Goal: Task Accomplishment & Management: Manage account settings

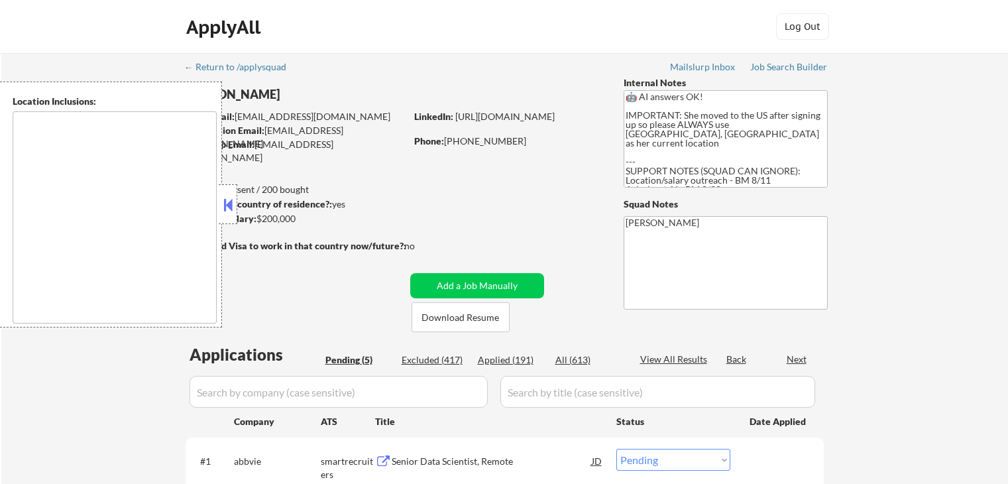
select select ""pending""
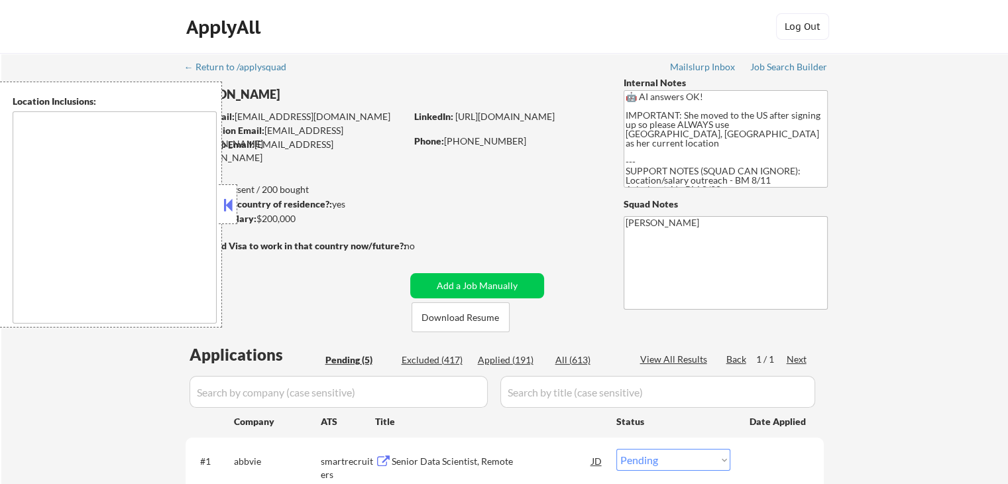
type textarea "[GEOGRAPHIC_DATA], [GEOGRAPHIC_DATA] [GEOGRAPHIC_DATA], [GEOGRAPHIC_DATA] [GEOG…"
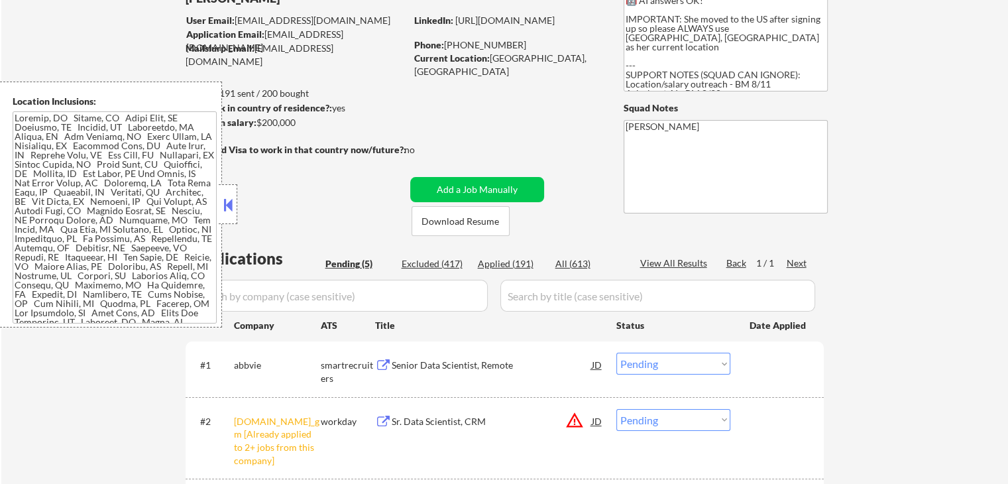
scroll to position [265, 0]
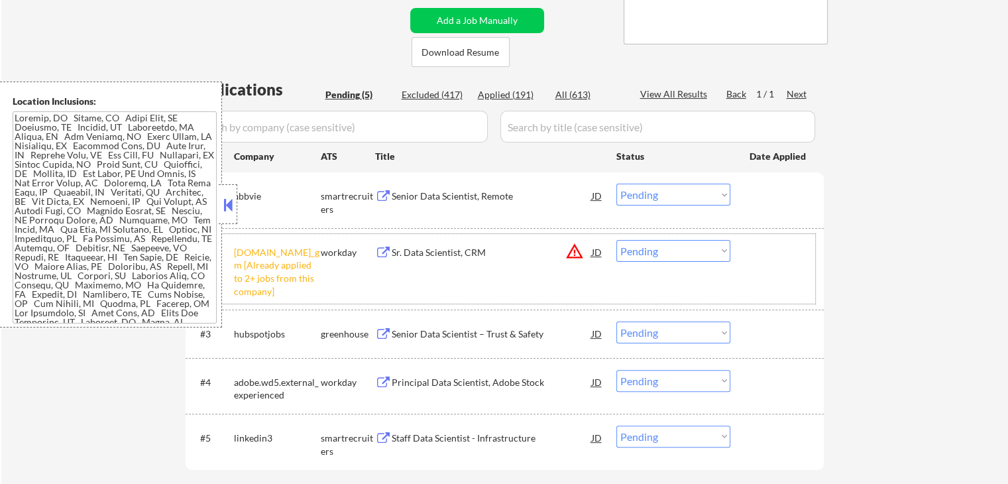
click at [676, 266] on div "#2 [DOMAIN_NAME]_gm [Already applied to 2+ jobs from this company] workday Sr. …" at bounding box center [503, 269] width 626 height 70
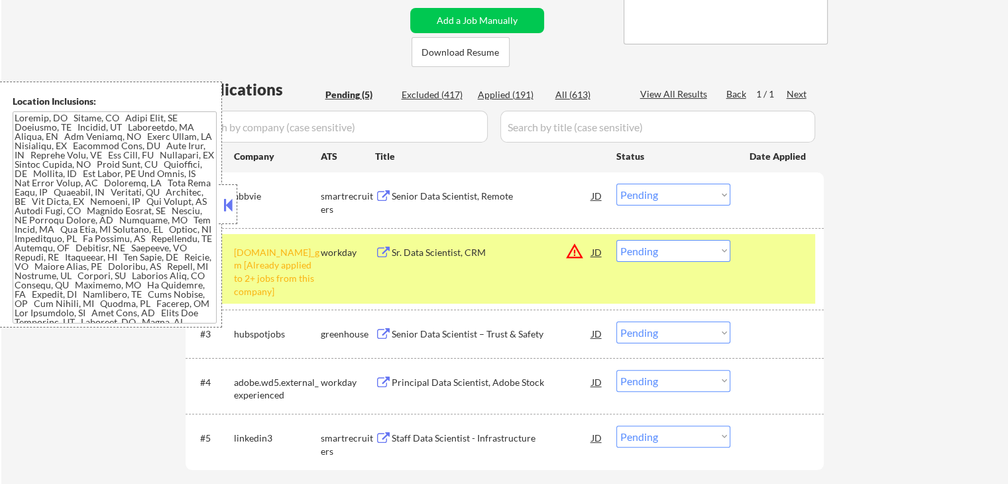
click at [678, 250] on select "Choose an option... Pending Applied Excluded (Questions) Excluded (Expired) Exc…" at bounding box center [674, 251] width 114 height 22
click at [617, 240] on select "Choose an option... Pending Applied Excluded (Questions) Excluded (Expired) Exc…" at bounding box center [674, 251] width 114 height 22
click at [887, 295] on div "← Return to /applysquad Mailslurp Inbox Job Search Builder [GEOGRAPHIC_DATA][PE…" at bounding box center [504, 158] width 1007 height 740
select select ""pending""
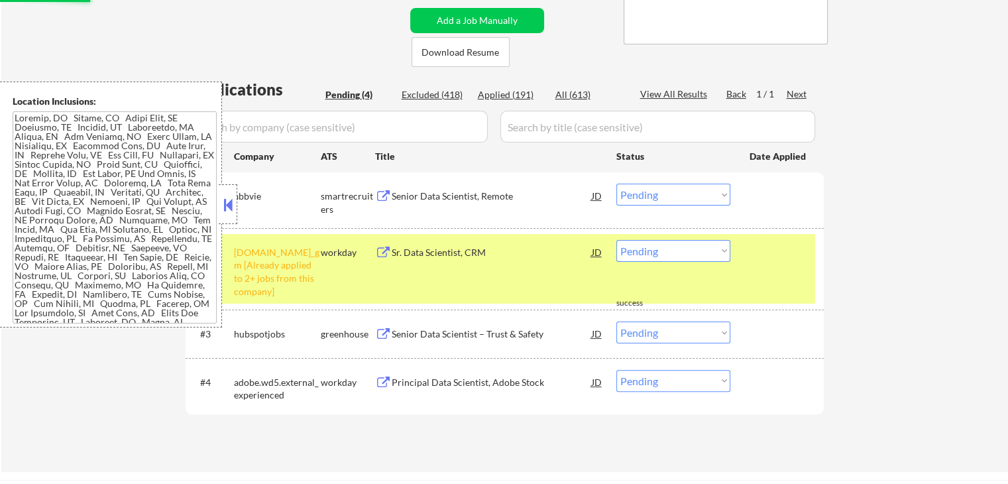
click at [401, 194] on div "Senior Data Scientist, Remote" at bounding box center [492, 196] width 200 height 13
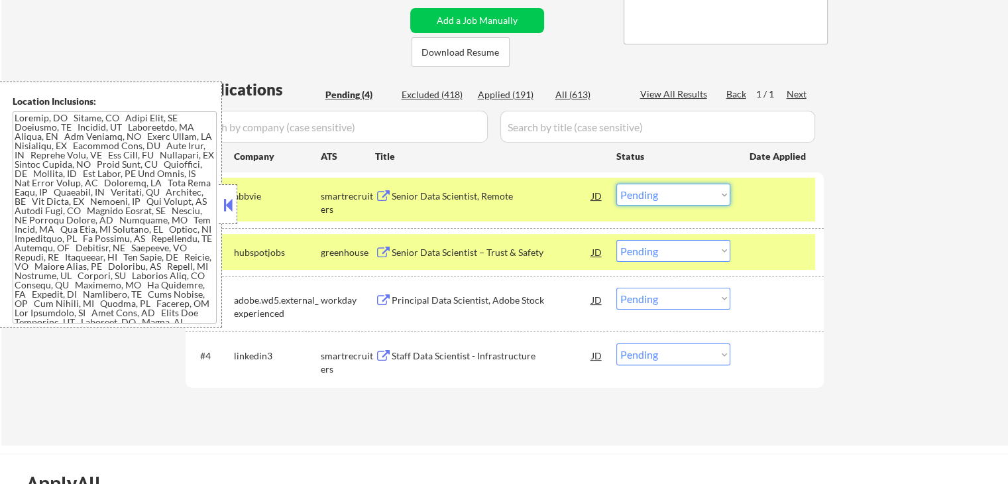
drag, startPoint x: 648, startPoint y: 200, endPoint x: 652, endPoint y: 205, distance: 7.0
click at [649, 200] on select "Choose an option... Pending Applied Excluded (Questions) Excluded (Expired) Exc…" at bounding box center [674, 195] width 114 height 22
click at [617, 184] on select "Choose an option... Pending Applied Excluded (Questions) Excluded (Expired) Exc…" at bounding box center [674, 195] width 114 height 22
select select ""pending""
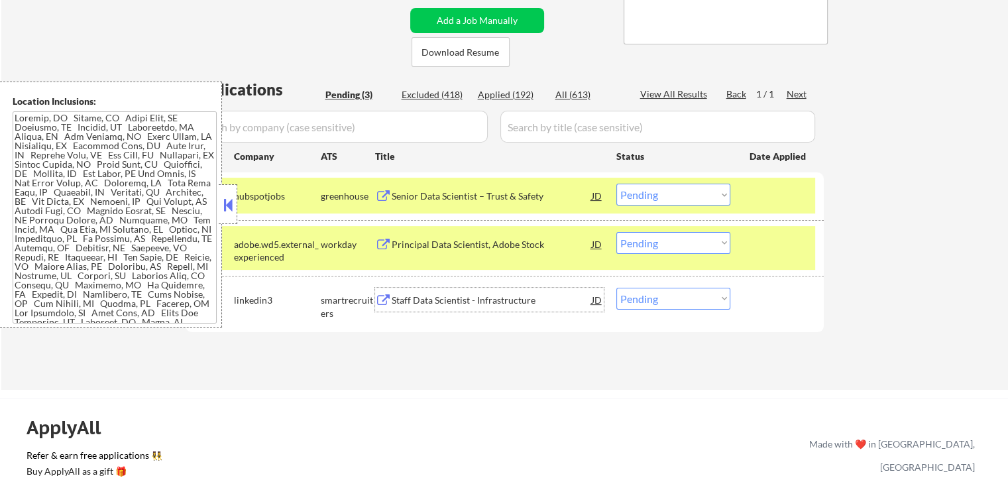
click at [397, 303] on div "Staff Data Scientist - Infrastructure" at bounding box center [492, 300] width 200 height 13
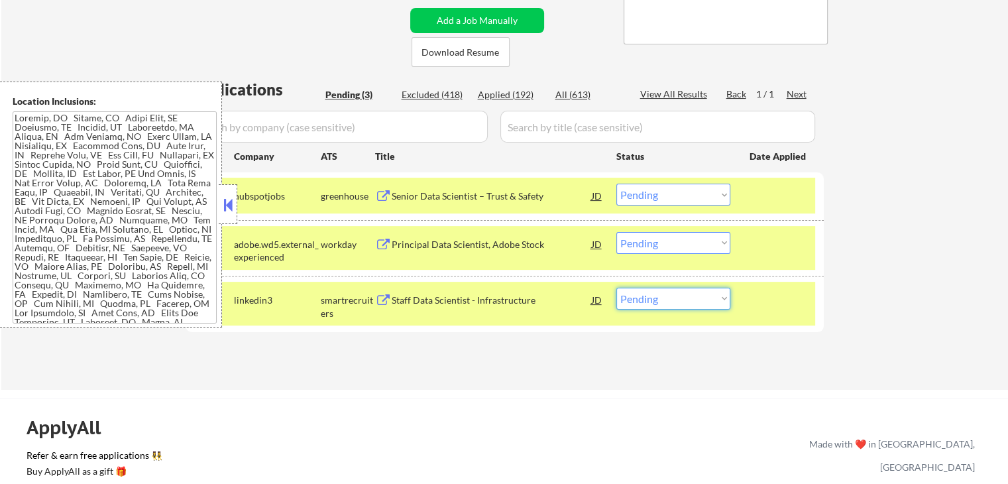
click at [637, 296] on select "Choose an option... Pending Applied Excluded (Questions) Excluded (Expired) Exc…" at bounding box center [674, 299] width 114 height 22
select select ""applied""
click at [617, 288] on select "Choose an option... Pending Applied Excluded (Questions) Excluded (Expired) Exc…" at bounding box center [674, 299] width 114 height 22
click at [501, 197] on div "Senior Data Scientist – Trust & Safety" at bounding box center [492, 196] width 200 height 13
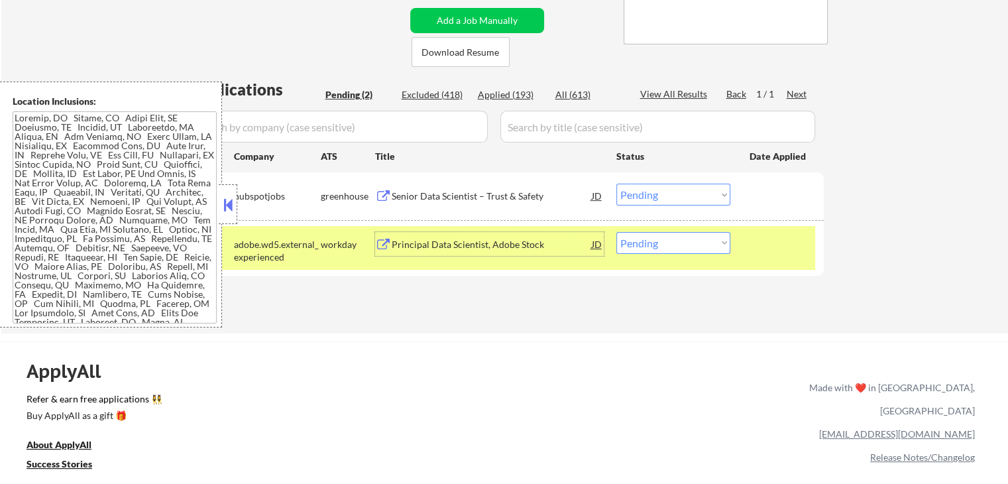
click at [406, 240] on div "Principal Data Scientist, Adobe Stock" at bounding box center [492, 244] width 200 height 13
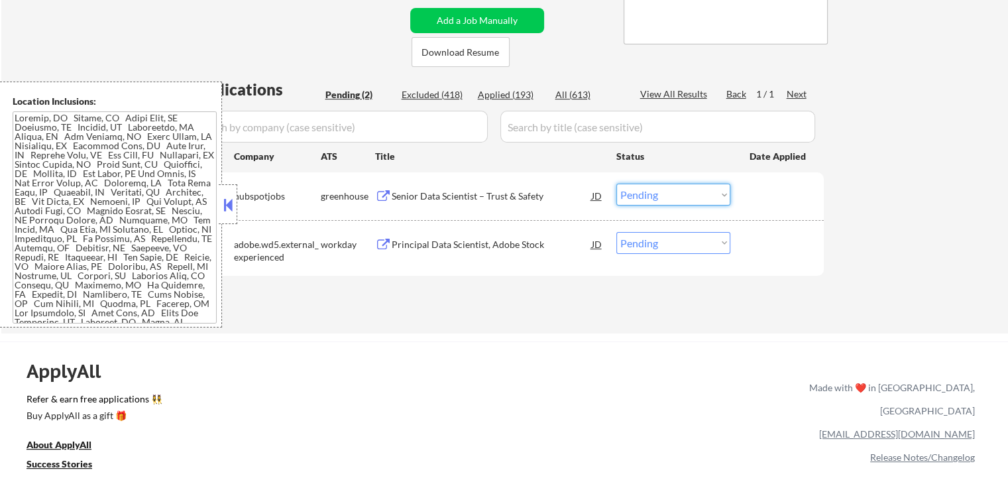
drag, startPoint x: 663, startPoint y: 193, endPoint x: 666, endPoint y: 205, distance: 12.4
click at [664, 195] on select "Choose an option... Pending Applied Excluded (Questions) Excluded (Expired) Exc…" at bounding box center [674, 195] width 114 height 22
click at [617, 184] on select "Choose an option... Pending Applied Excluded (Questions) Excluded (Expired) Exc…" at bounding box center [674, 195] width 114 height 22
select select ""pending""
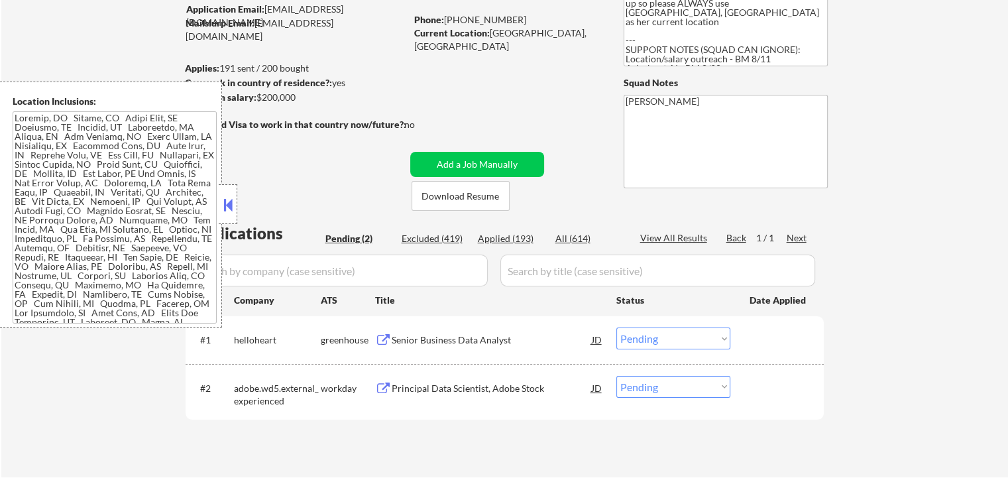
scroll to position [199, 0]
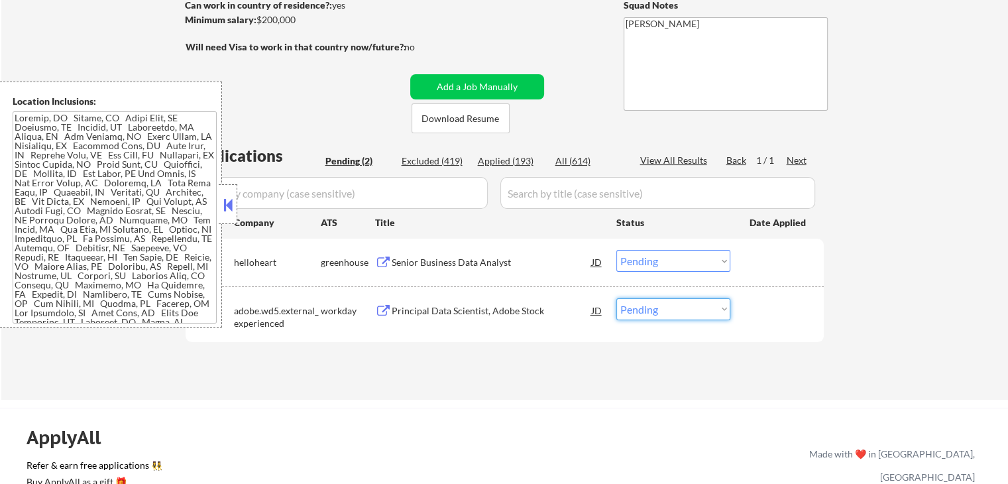
click at [663, 310] on select "Choose an option... Pending Applied Excluded (Questions) Excluded (Expired) Exc…" at bounding box center [674, 309] width 114 height 22
select select ""applied""
click at [617, 298] on select "Choose an option... Pending Applied Excluded (Questions) Excluded (Expired) Exc…" at bounding box center [674, 309] width 114 height 22
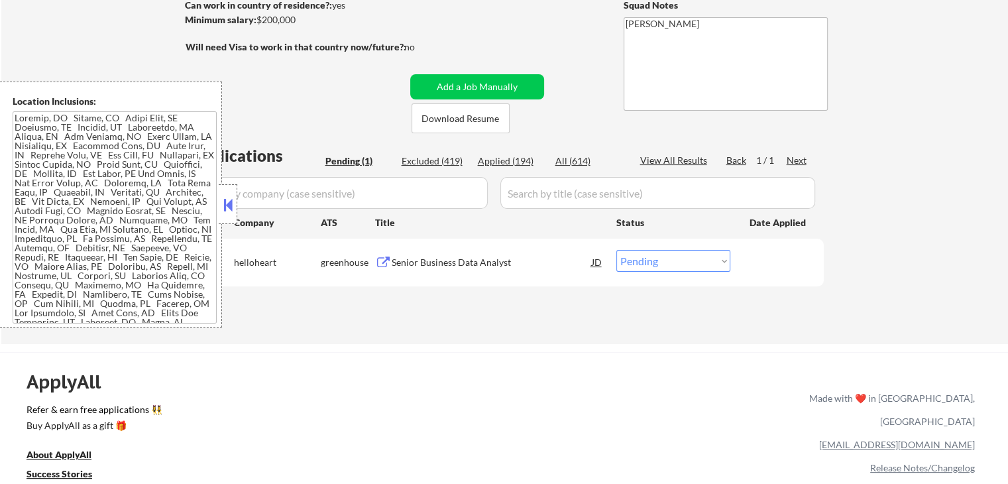
click at [505, 162] on div "Applied (194)" at bounding box center [511, 160] width 66 height 13
select select ""applied""
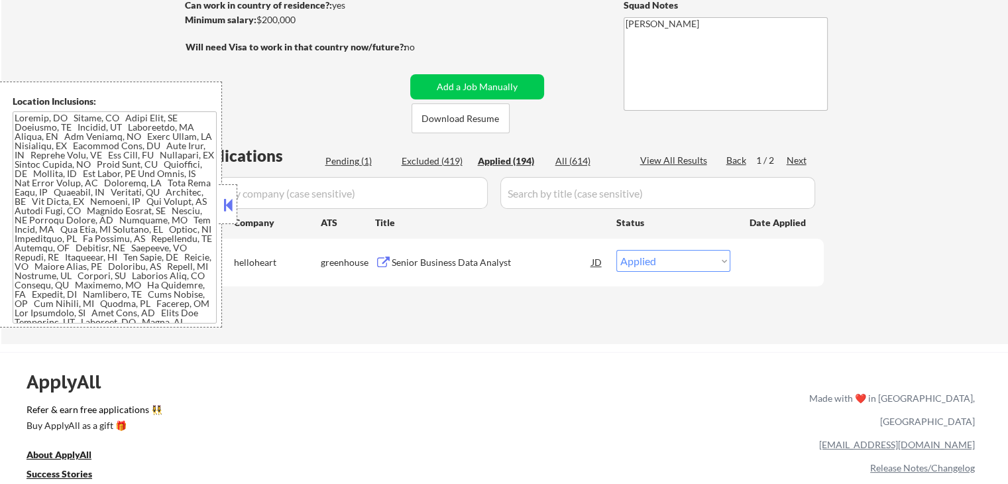
select select ""applied""
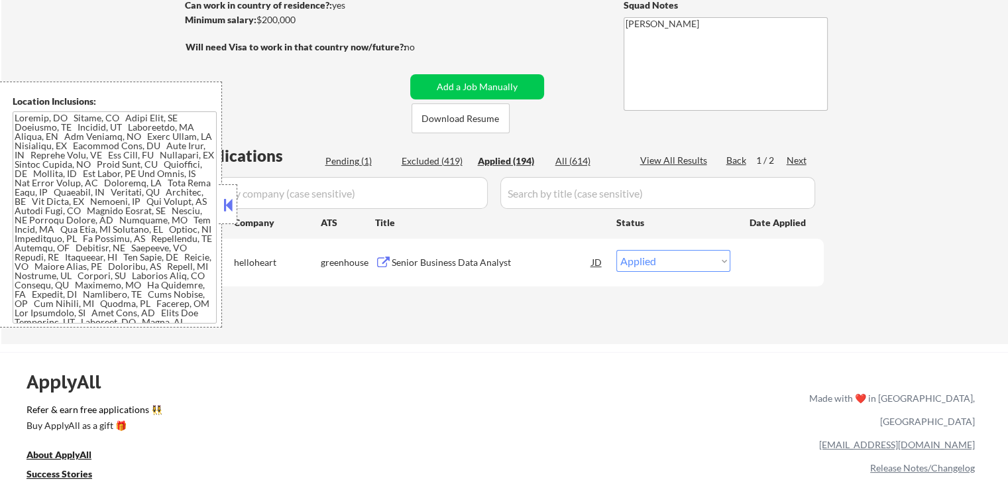
select select ""applied""
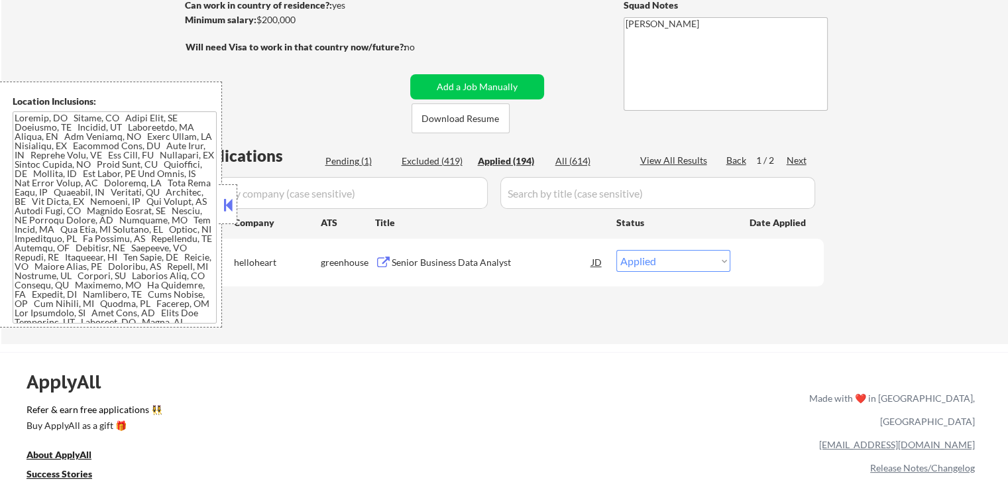
select select ""applied""
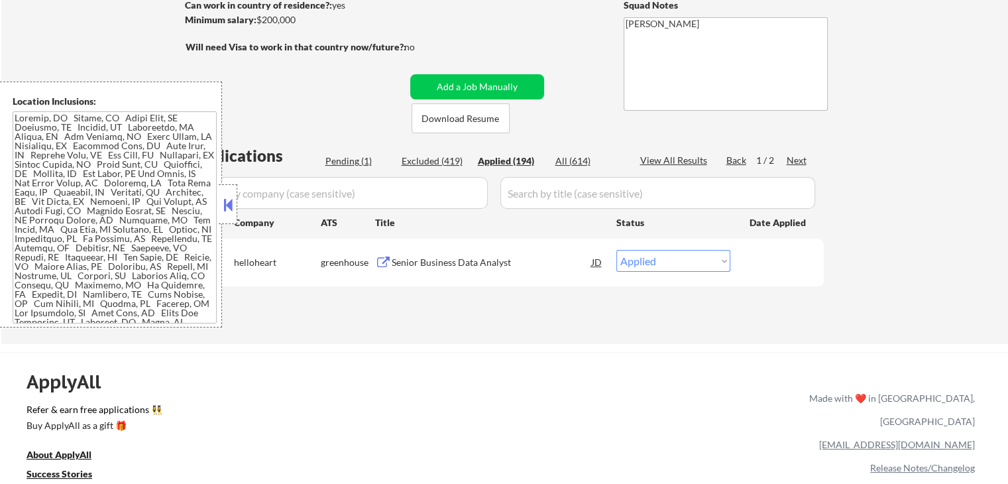
select select ""applied""
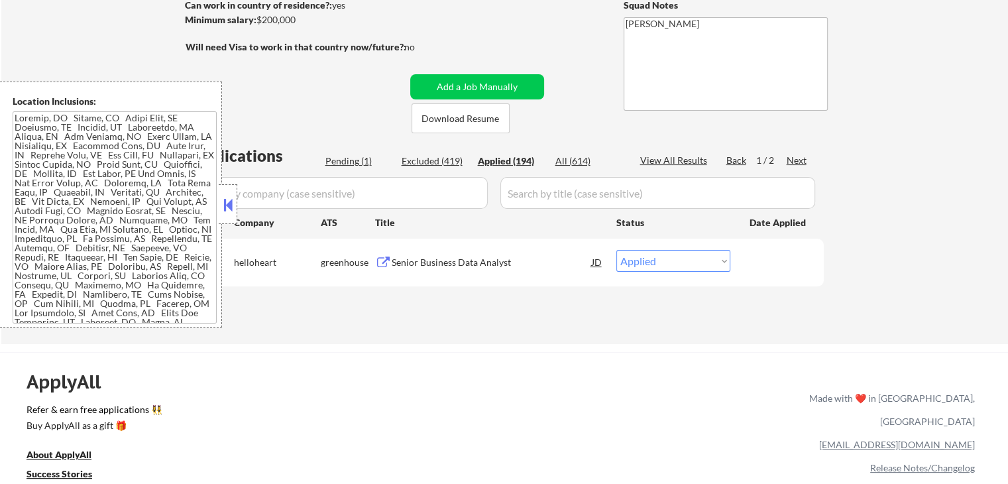
select select ""applied""
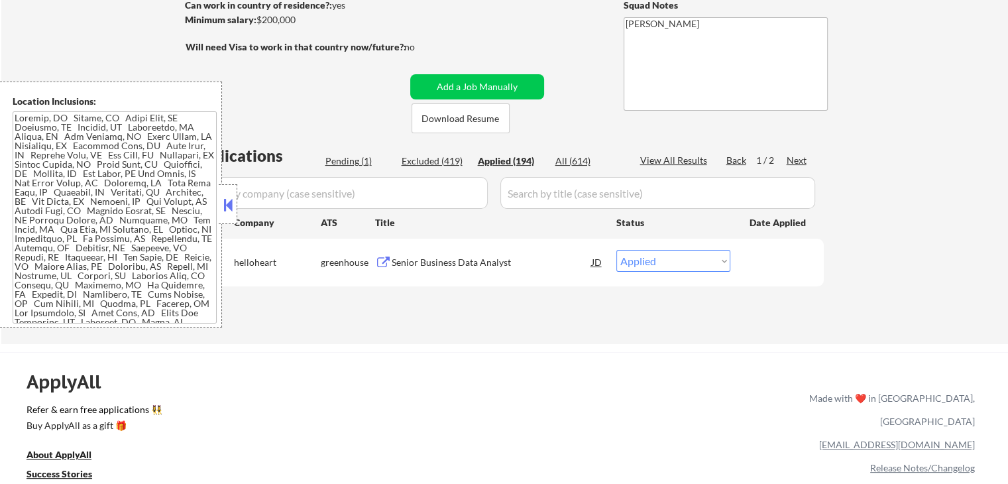
select select ""applied""
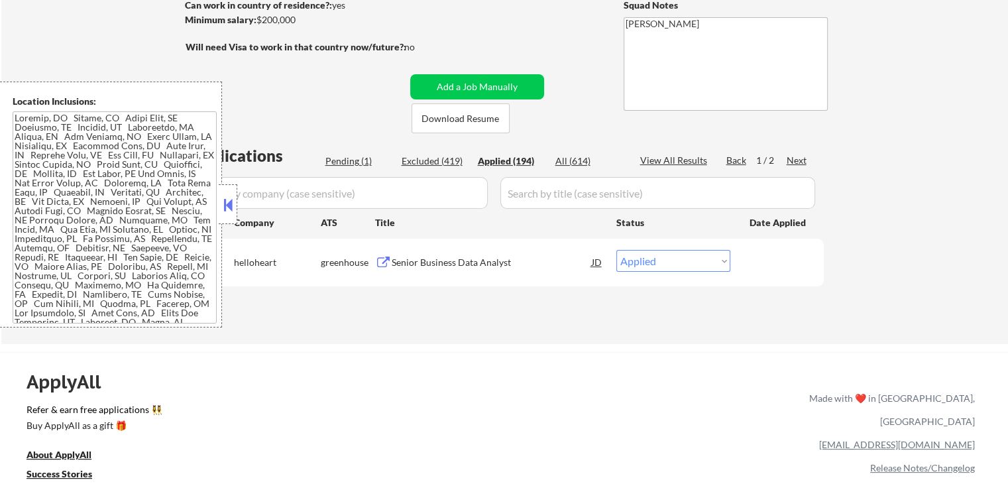
select select ""applied""
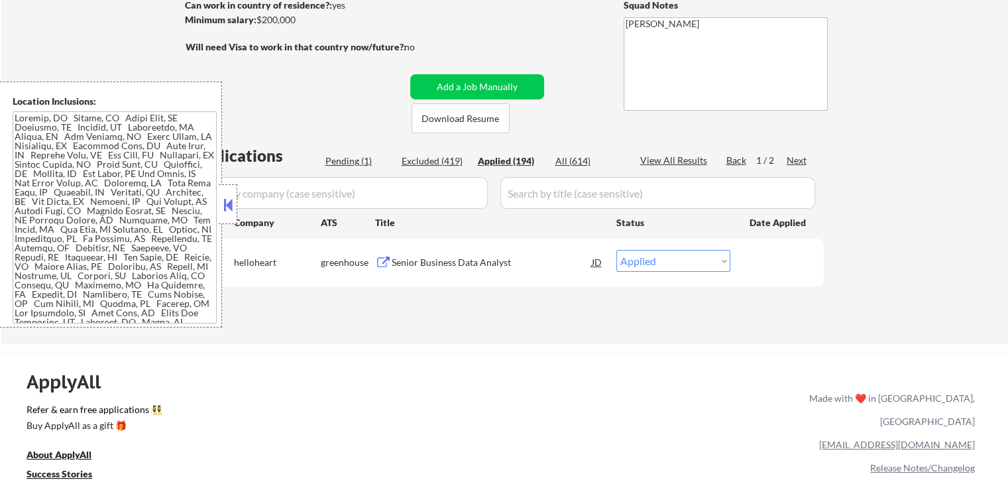
select select ""applied""
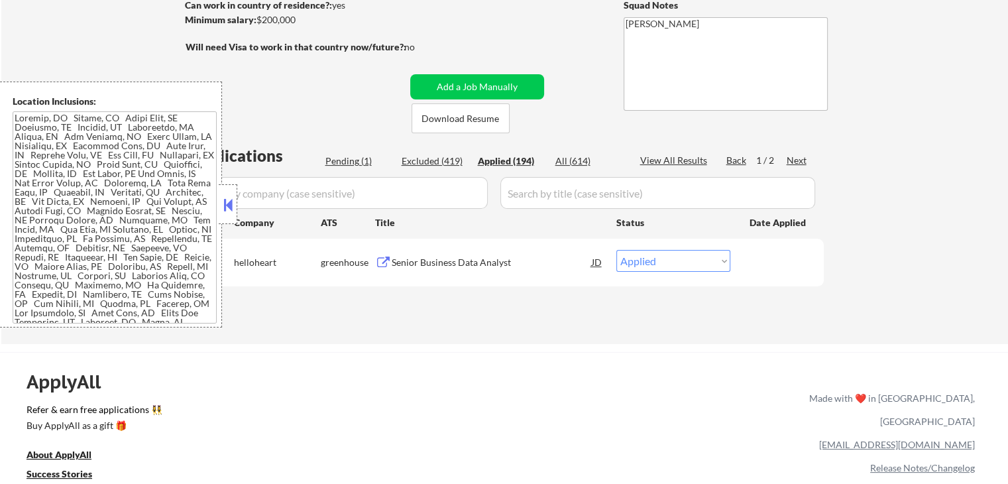
select select ""applied""
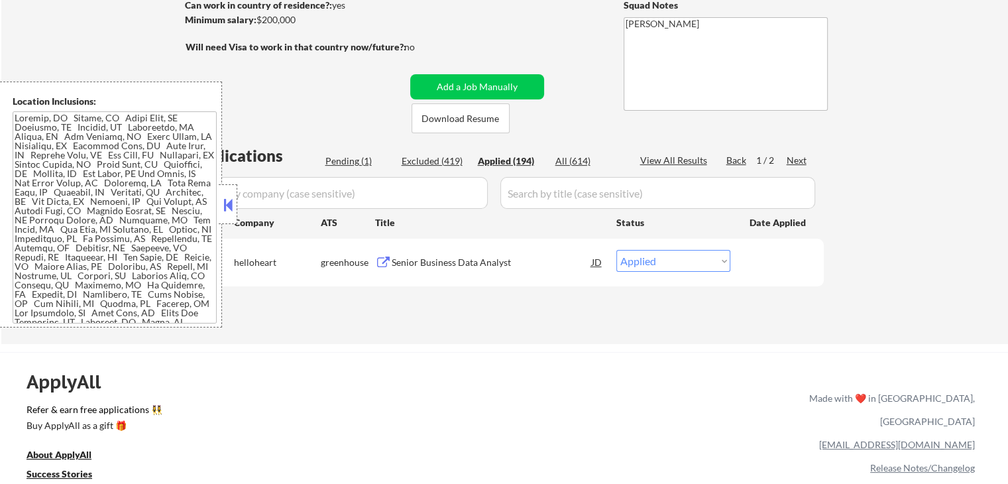
select select ""applied""
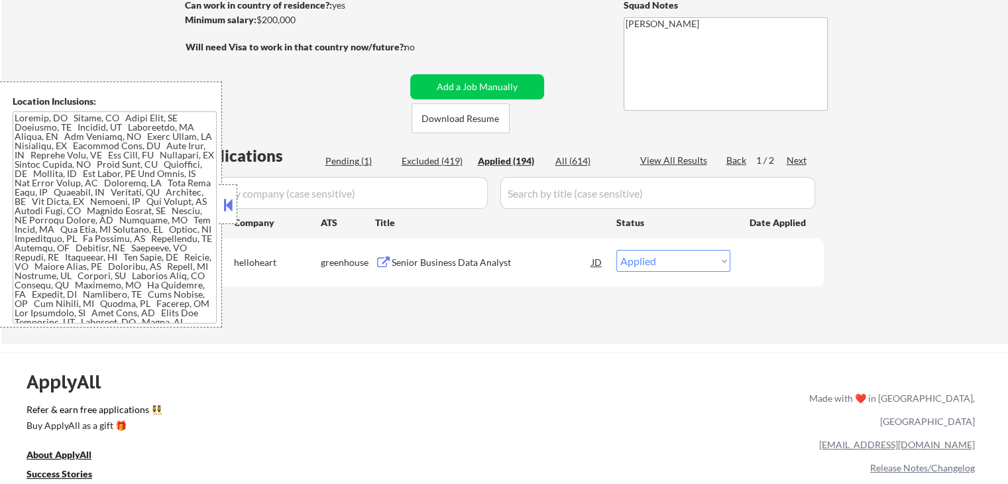
select select ""applied""
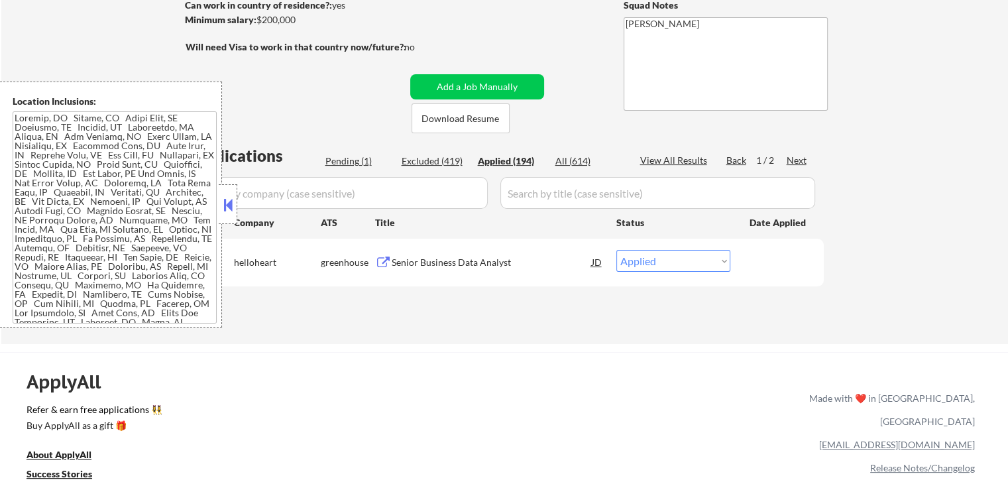
select select ""applied""
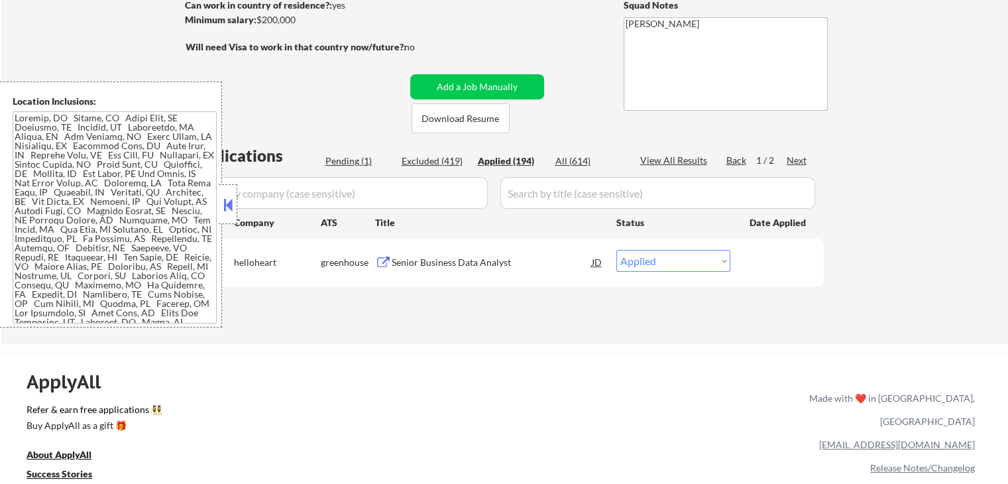
select select ""applied""
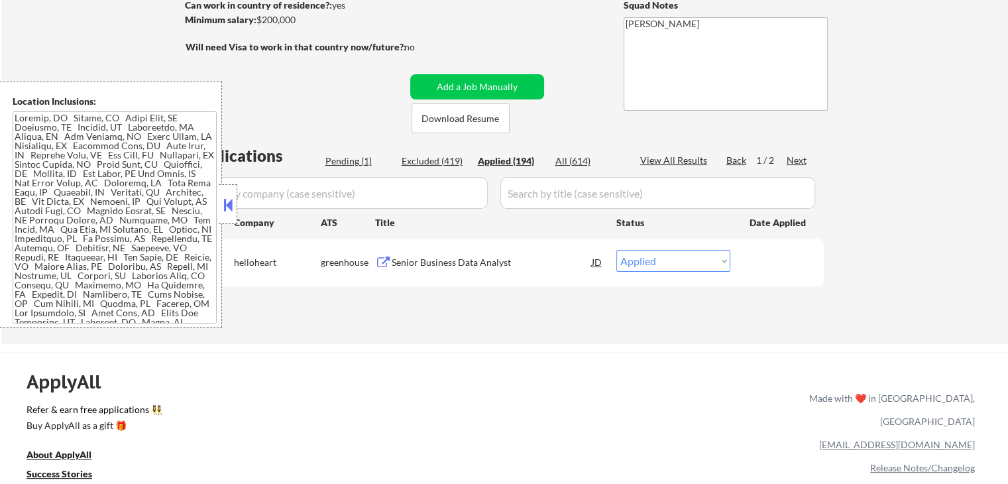
select select ""applied""
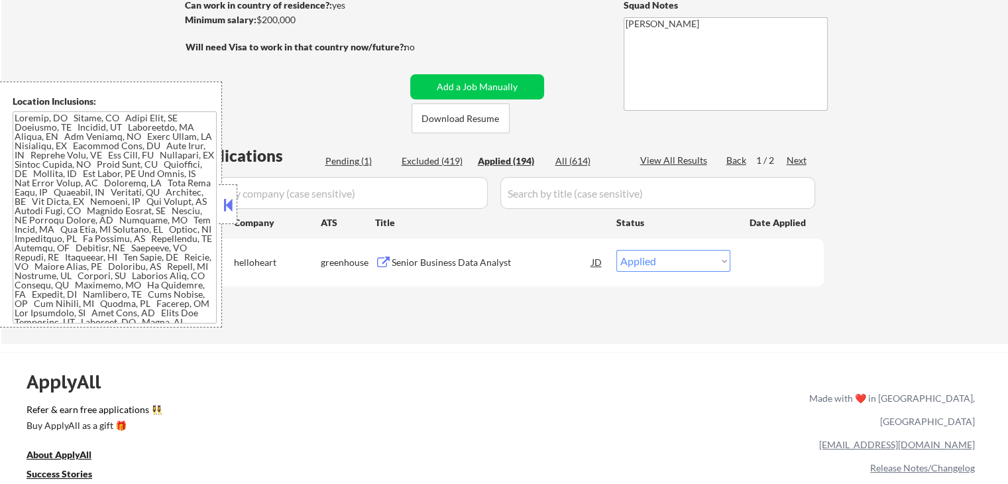
select select ""applied""
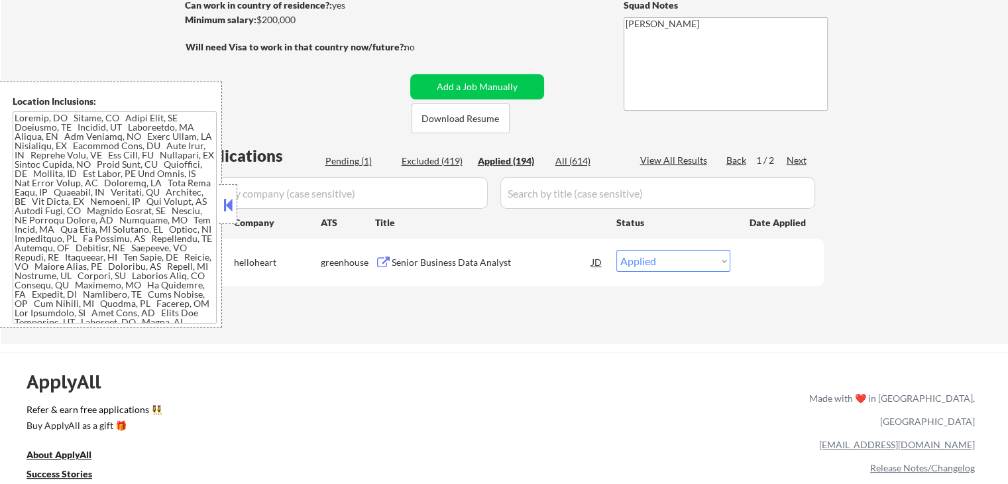
select select ""applied""
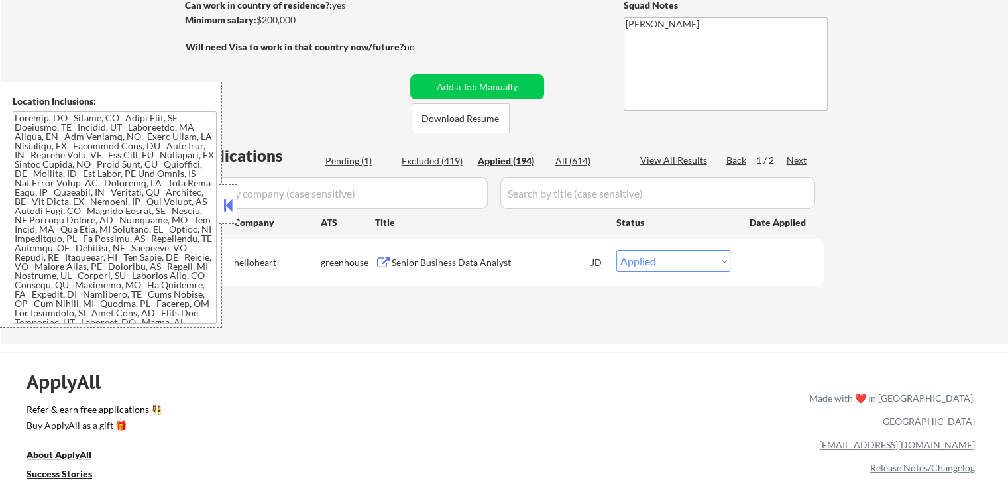
select select ""applied""
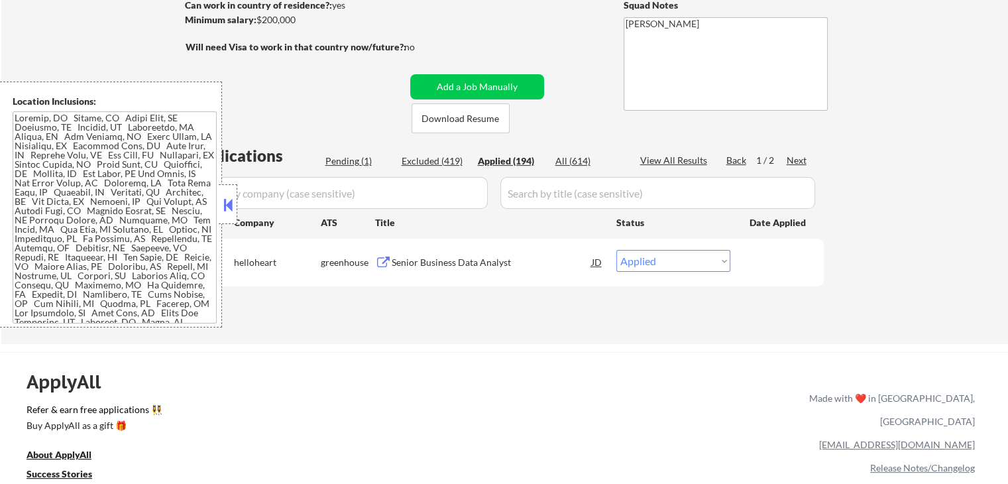
select select ""applied""
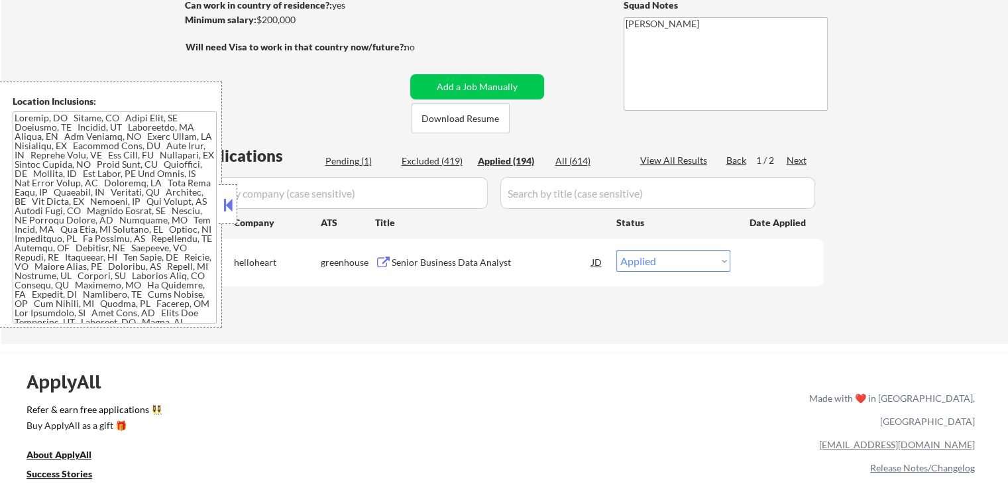
select select ""applied""
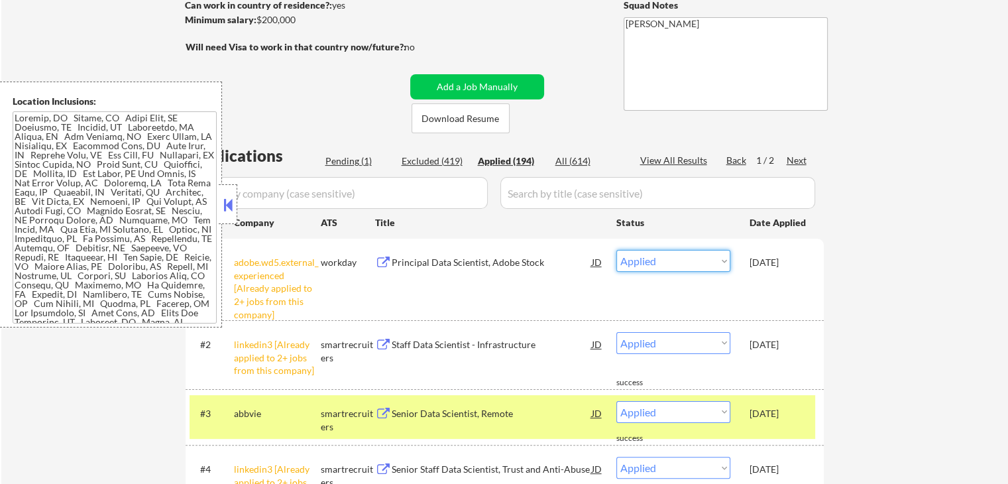
click at [662, 261] on select "Choose an option... Pending Applied Excluded (Questions) Excluded (Expired) Exc…" at bounding box center [674, 261] width 114 height 22
click at [617, 250] on select "Choose an option... Pending Applied Excluded (Questions) Excluded (Expired) Exc…" at bounding box center [674, 261] width 114 height 22
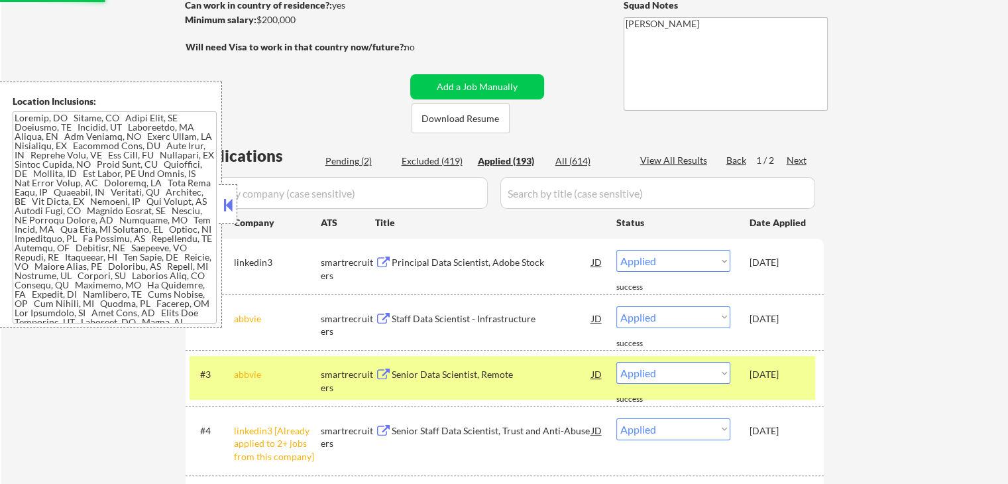
click at [355, 158] on div "Pending (2)" at bounding box center [359, 160] width 66 height 13
select select ""pending""
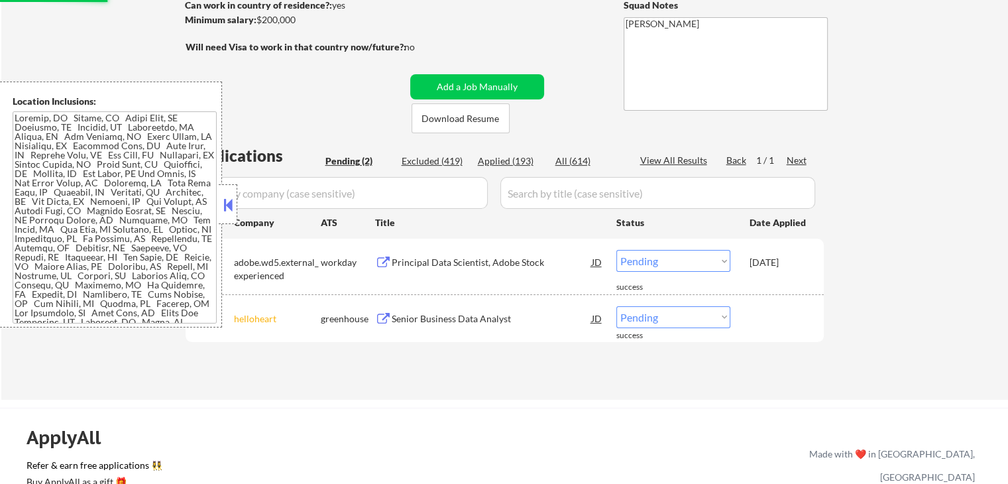
click at [432, 269] on div "Principal Data Scientist, Adobe Stock" at bounding box center [492, 262] width 200 height 13
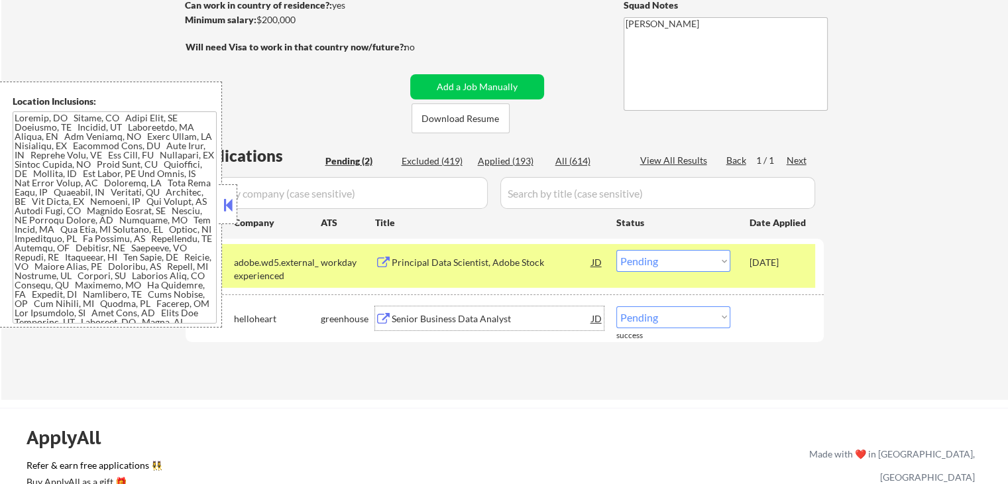
click at [441, 311] on div "Senior Business Data Analyst" at bounding box center [492, 318] width 200 height 24
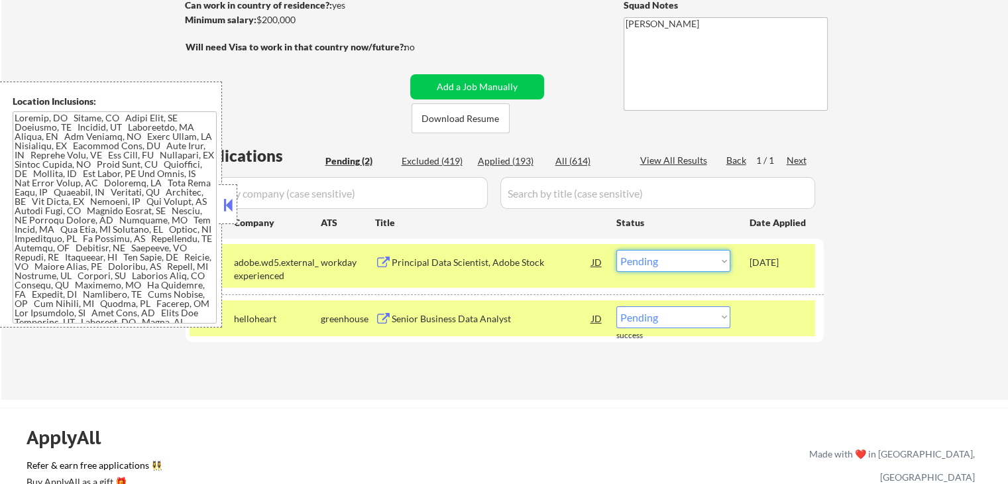
click at [676, 263] on select "Choose an option... Pending Applied Excluded (Questions) Excluded (Expired) Exc…" at bounding box center [674, 261] width 114 height 22
select select ""excluded""
click at [617, 250] on select "Choose an option... Pending Applied Excluded (Questions) Excluded (Expired) Exc…" at bounding box center [674, 261] width 114 height 22
drag, startPoint x: 698, startPoint y: 314, endPoint x: 701, endPoint y: 347, distance: 33.3
click at [698, 322] on select "Choose an option... Pending Applied Excluded (Questions) Excluded (Expired) Exc…" at bounding box center [674, 317] width 114 height 22
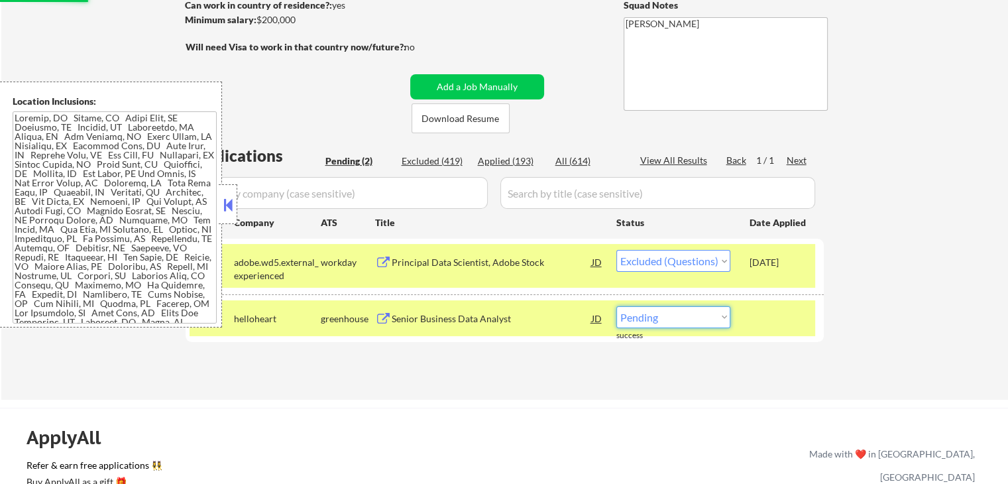
select select ""excluded""
click at [617, 306] on select "Choose an option... Pending Applied Excluded (Questions) Excluded (Expired) Exc…" at bounding box center [674, 317] width 114 height 22
click at [892, 296] on div "← Return to /applysquad Mailslurp Inbox Job Search Builder [GEOGRAPHIC_DATA][PE…" at bounding box center [504, 127] width 1007 height 546
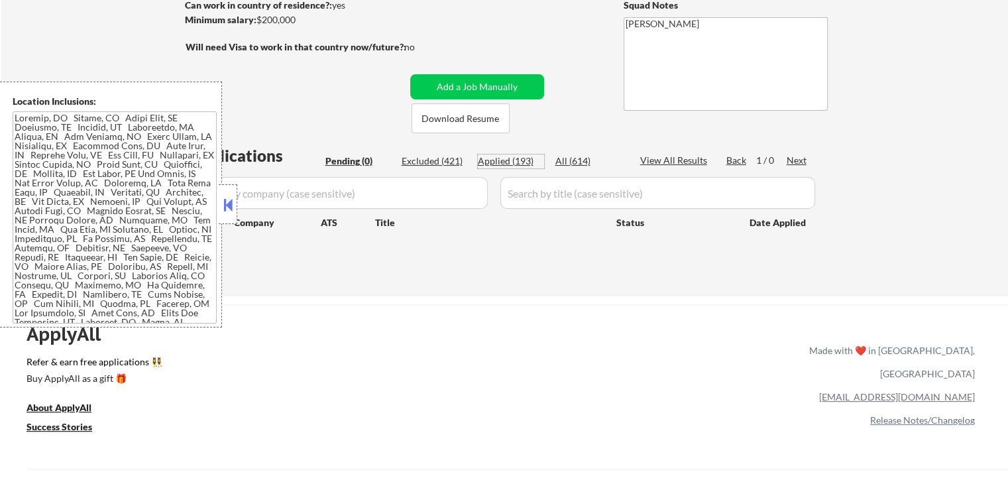
click at [517, 160] on div "Applied (193)" at bounding box center [511, 160] width 66 height 13
select select ""applied""
